Goal: Task Accomplishment & Management: Manage account settings

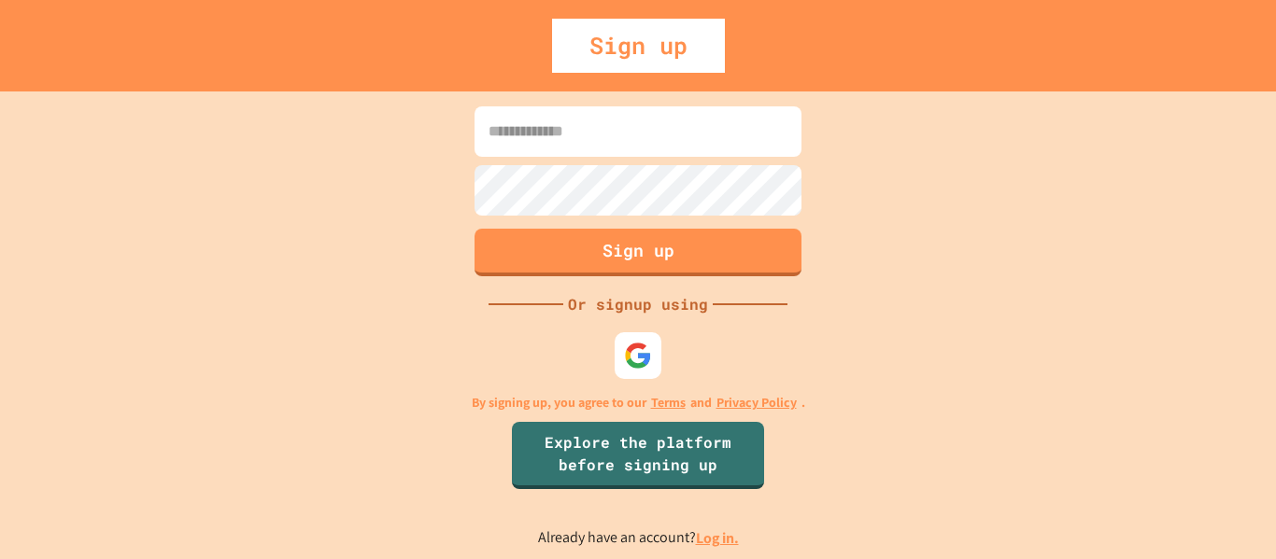
click at [1137, 58] on div "Sign up" at bounding box center [638, 46] width 1276 height 54
click at [659, 361] on div at bounding box center [638, 355] width 51 height 51
click at [628, 361] on img at bounding box center [638, 355] width 31 height 31
click at [639, 374] on div at bounding box center [638, 355] width 51 height 51
click at [1163, 181] on div "Sign up Or signup using By signing up, you agree to our Terms and Privacy Polic…" at bounding box center [638, 326] width 1276 height 468
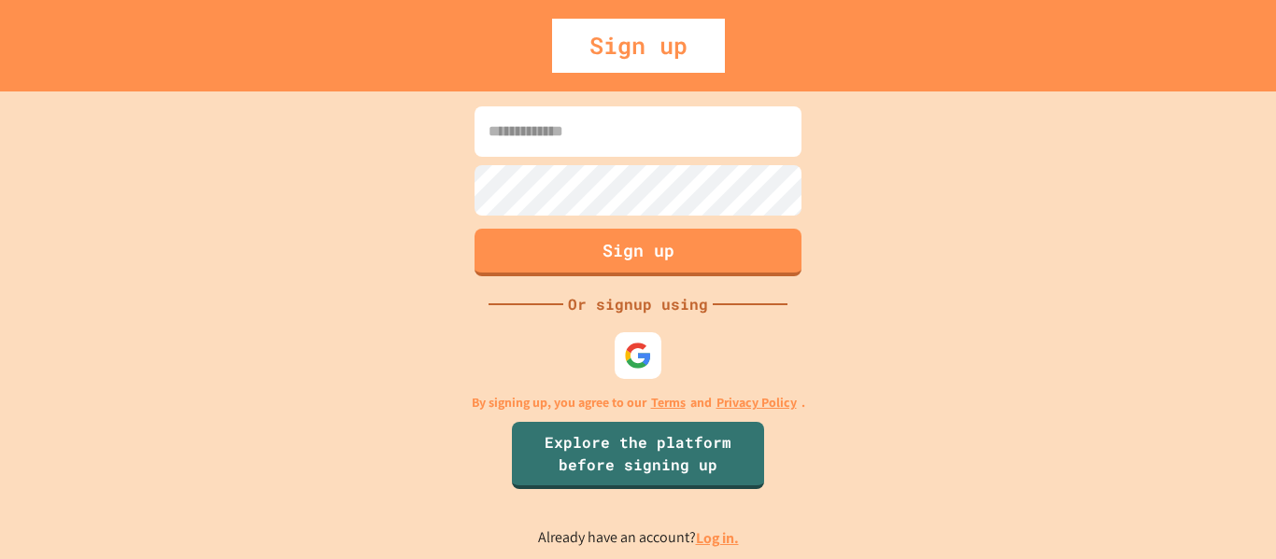
click at [580, 132] on input at bounding box center [637, 131] width 327 height 50
type input "**********"
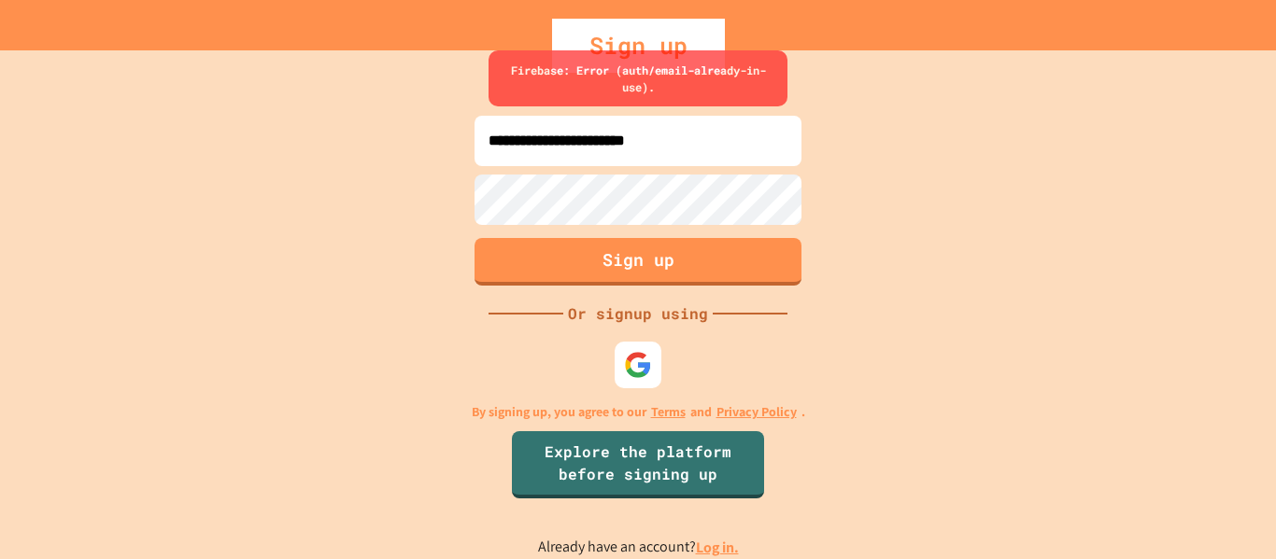
click at [924, 400] on div "**********" at bounding box center [638, 304] width 1276 height 509
click at [664, 318] on div "Or signup using" at bounding box center [637, 314] width 149 height 22
click at [712, 551] on link "Log in." at bounding box center [717, 548] width 43 height 20
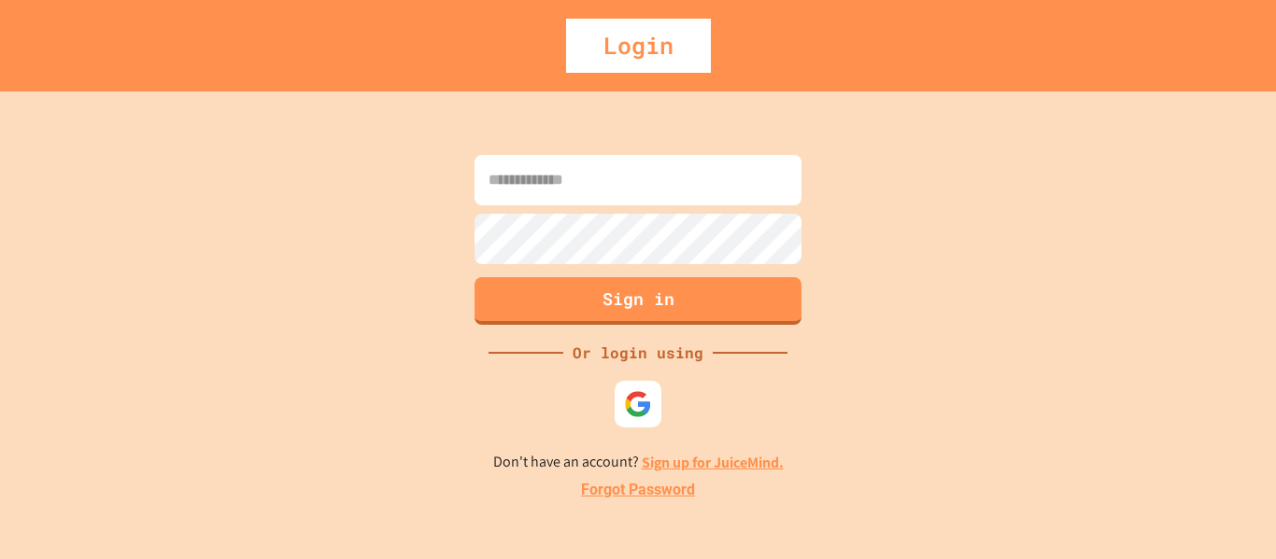
click at [558, 170] on input at bounding box center [637, 180] width 327 height 50
type input "**********"
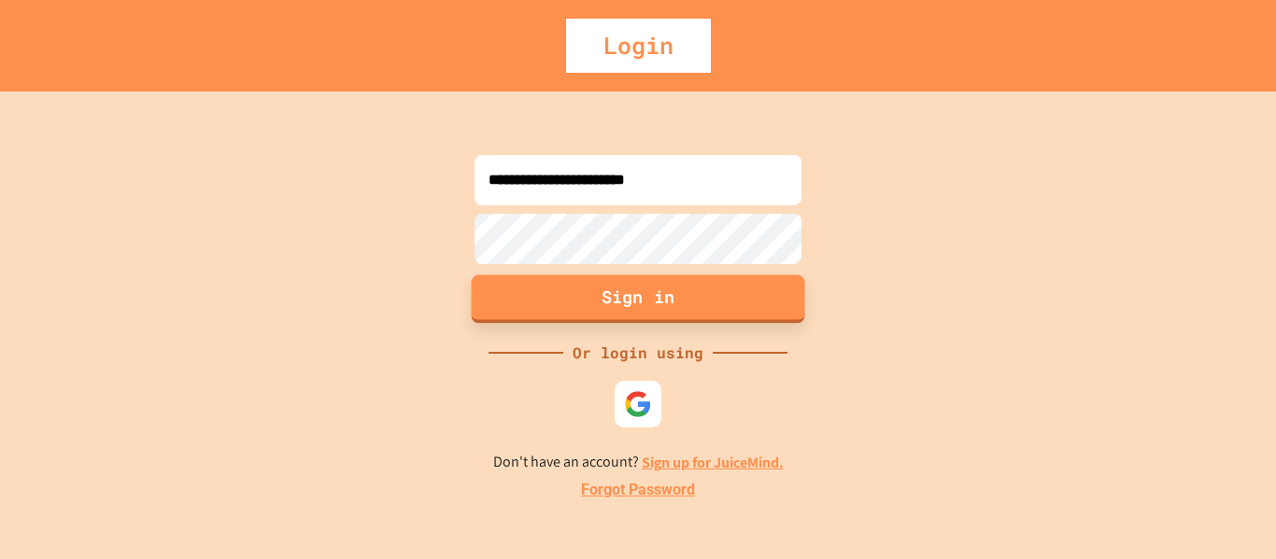
click at [641, 308] on button "Sign in" at bounding box center [638, 299] width 333 height 49
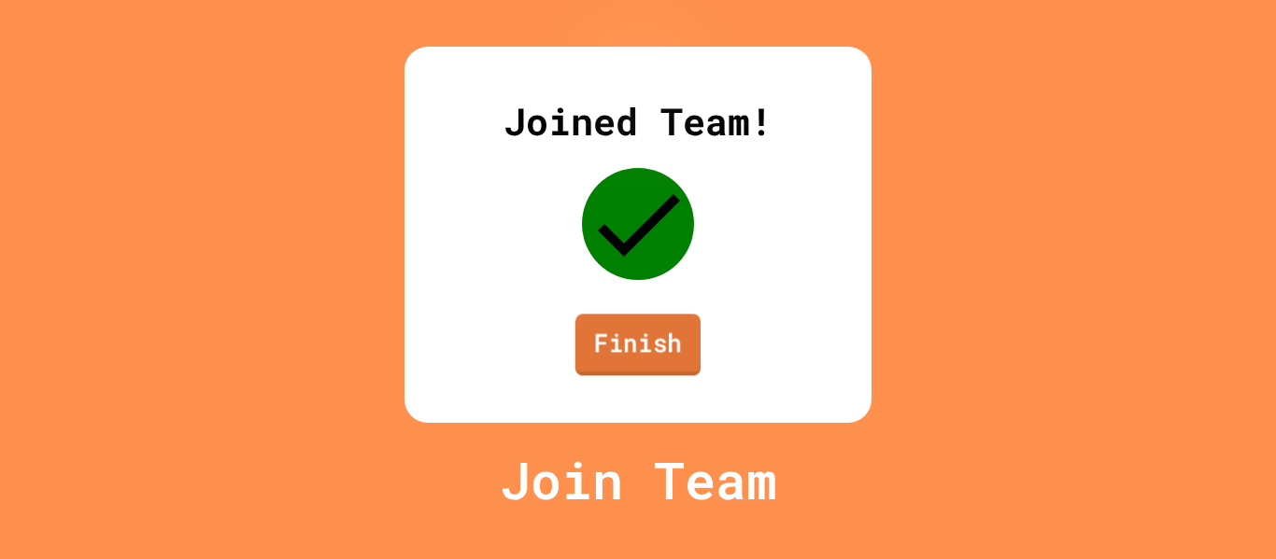
click at [644, 375] on link "Finish" at bounding box center [637, 345] width 125 height 62
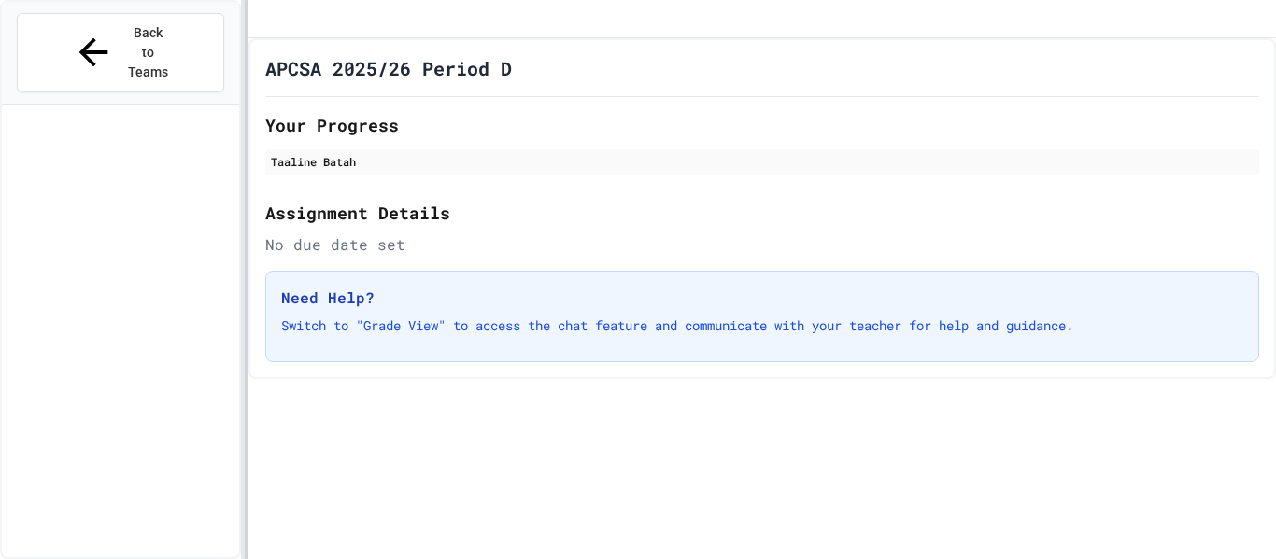
click at [240, 61] on div "Back to Teams APCSA 2025/26 Period D No Published Content There are no publishe…" at bounding box center [638, 279] width 1276 height 559
click at [241, 61] on div at bounding box center [243, 279] width 4 height 559
click at [247, 61] on div "Back to Teams APCSA 2025/26 Period D No Published Content There are no publishe…" at bounding box center [638, 279] width 1276 height 559
